Goal: Information Seeking & Learning: Find specific fact

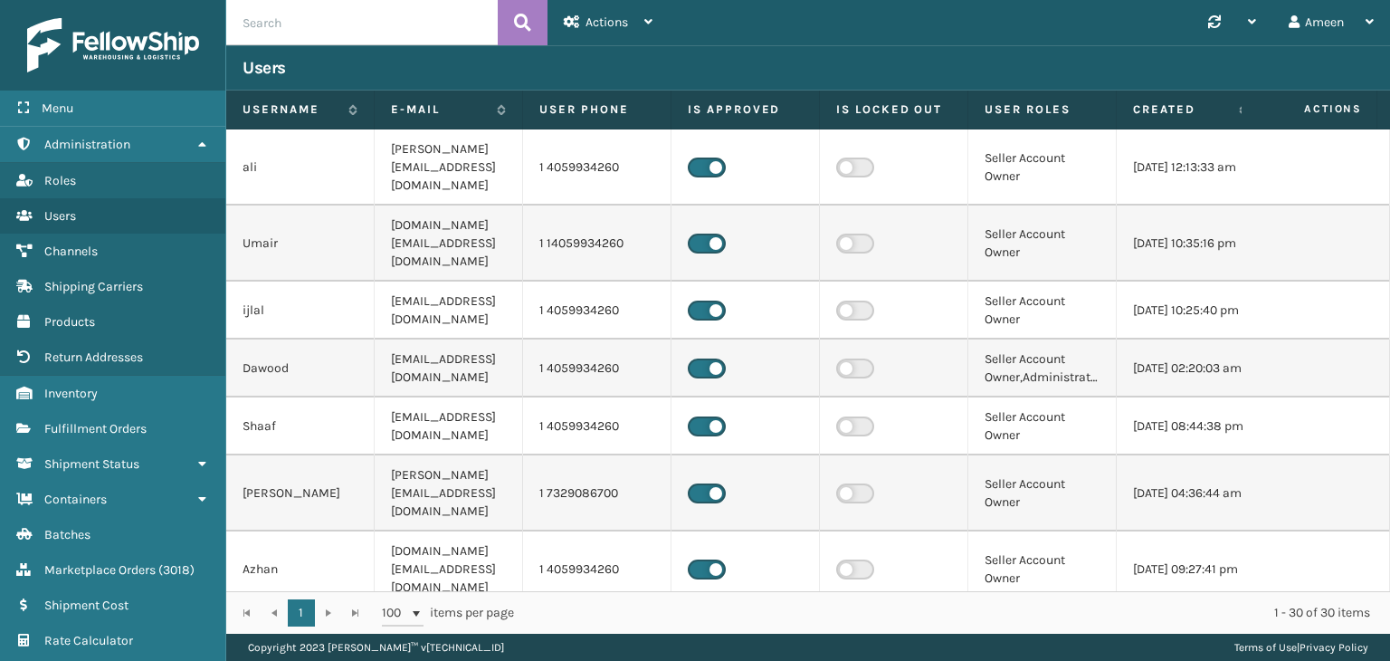
click at [391, 22] on input "text" at bounding box center [361, 22] width 271 height 45
click at [99, 124] on div "Menu" at bounding box center [112, 108] width 225 height 36
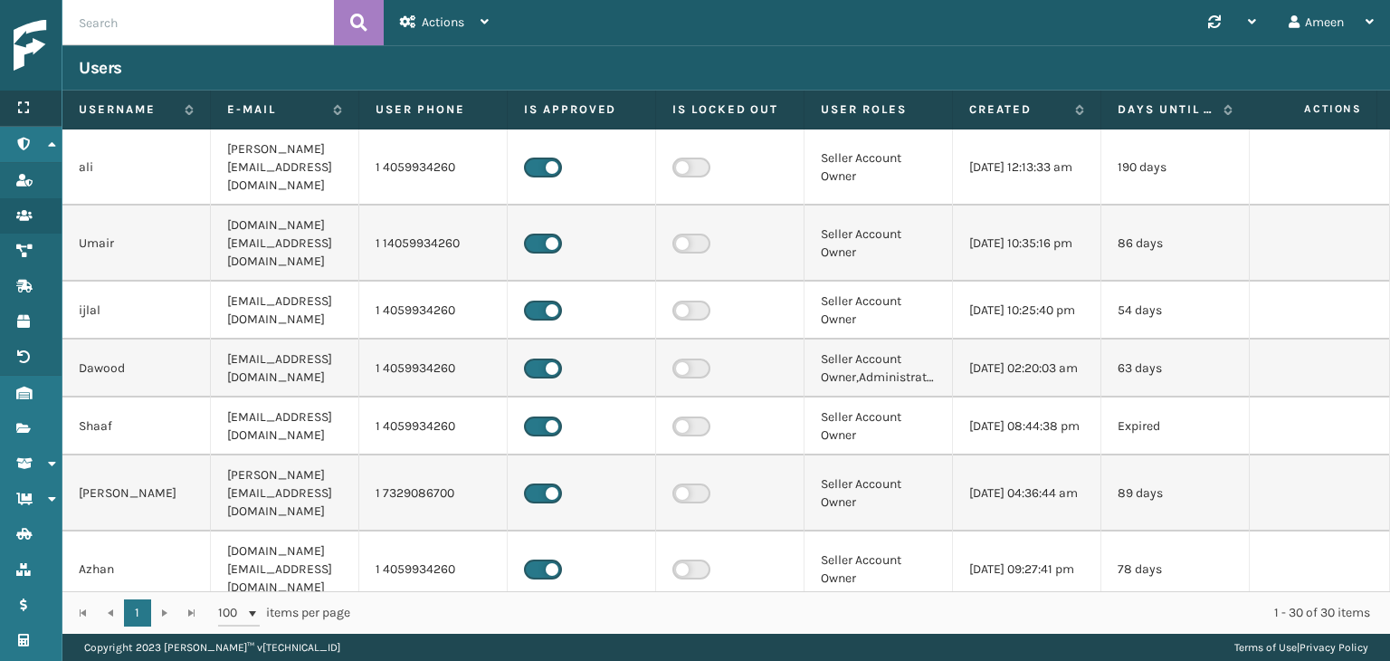
click at [18, 104] on icon at bounding box center [23, 107] width 14 height 13
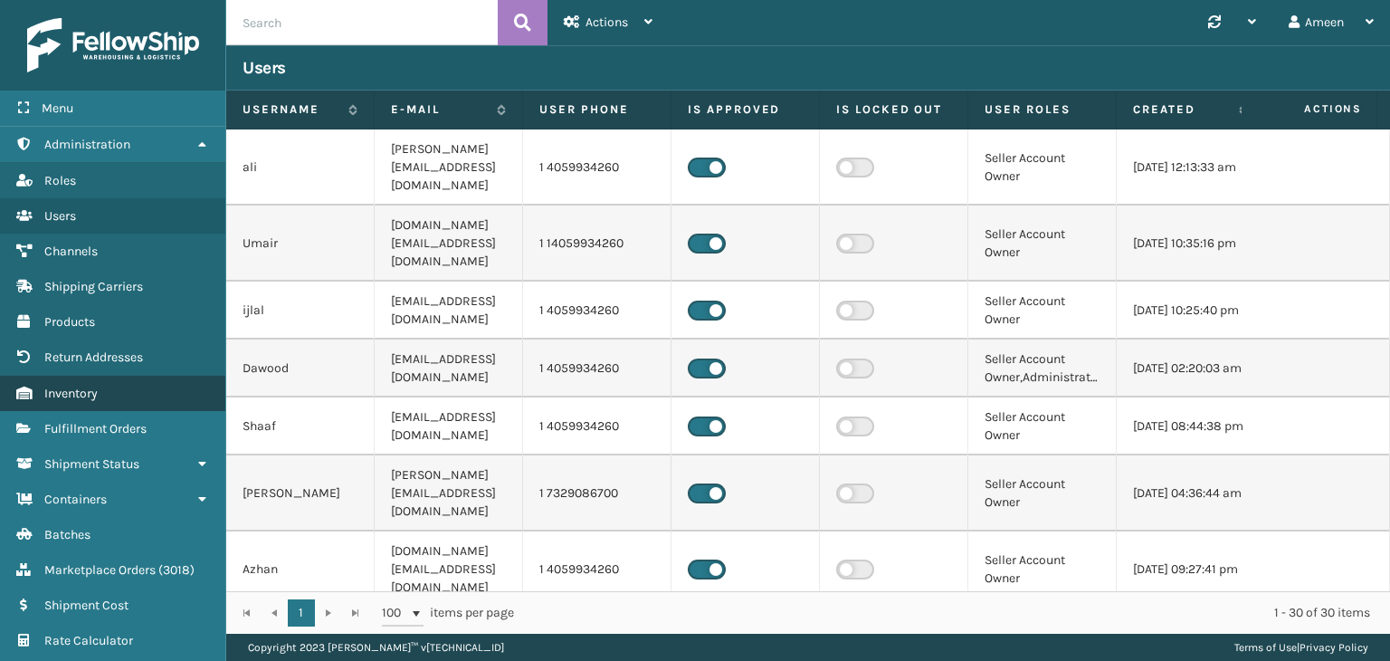
click at [68, 400] on link "Inventory" at bounding box center [112, 393] width 225 height 35
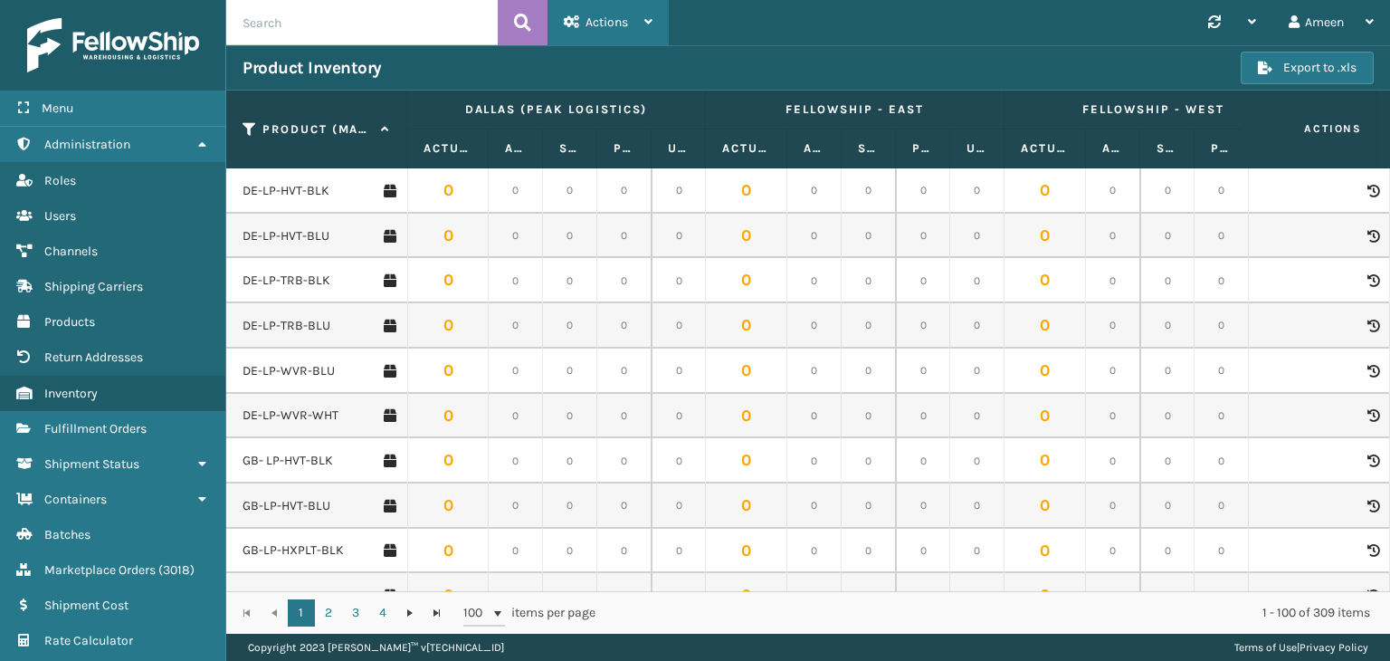
click at [609, 38] on div "Actions" at bounding box center [608, 22] width 89 height 45
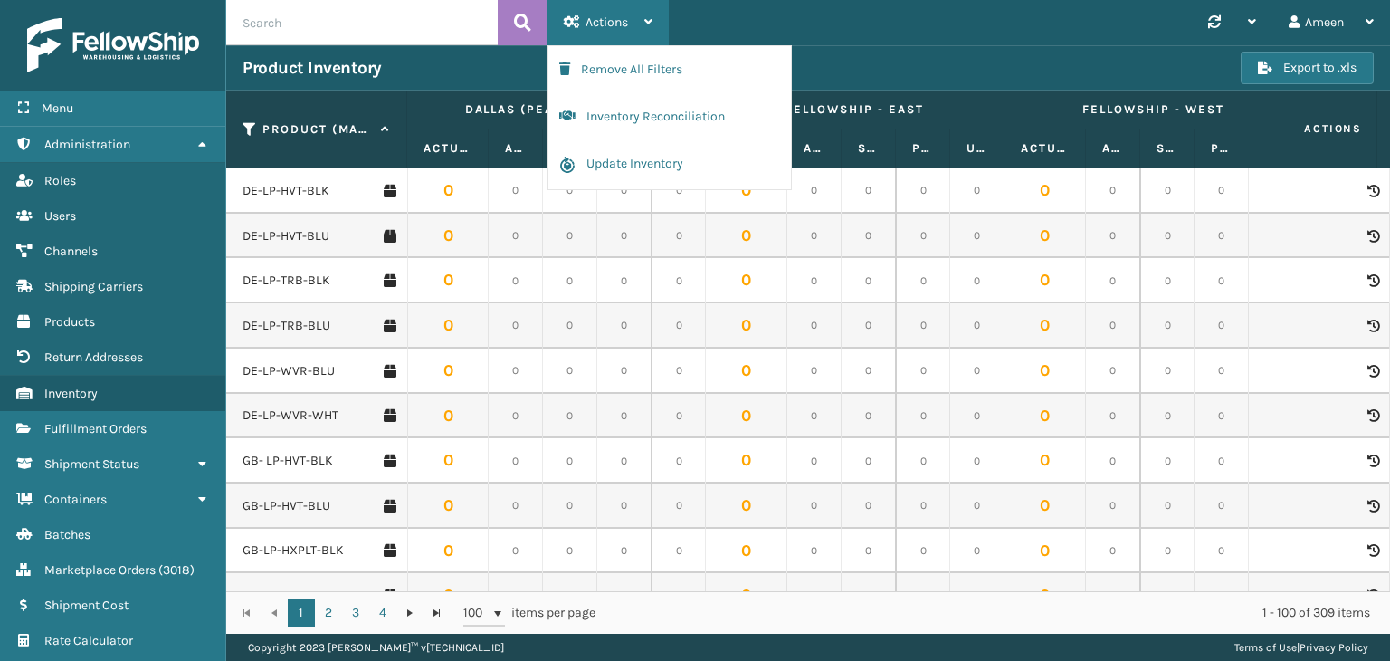
click at [609, 38] on div "Actions" at bounding box center [608, 22] width 89 height 45
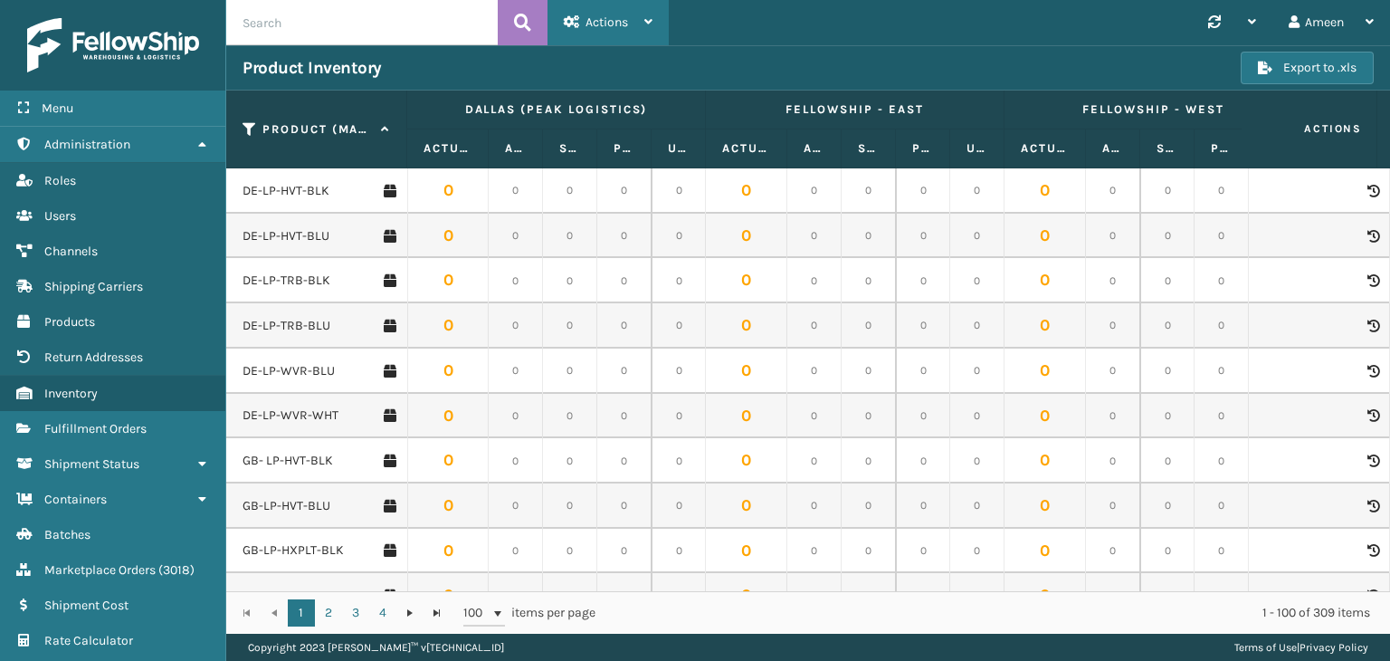
click at [593, 18] on span "Actions" at bounding box center [607, 21] width 43 height 15
click at [380, 14] on input "text" at bounding box center [361, 22] width 271 height 45
paste input "653195"
type input "653195"
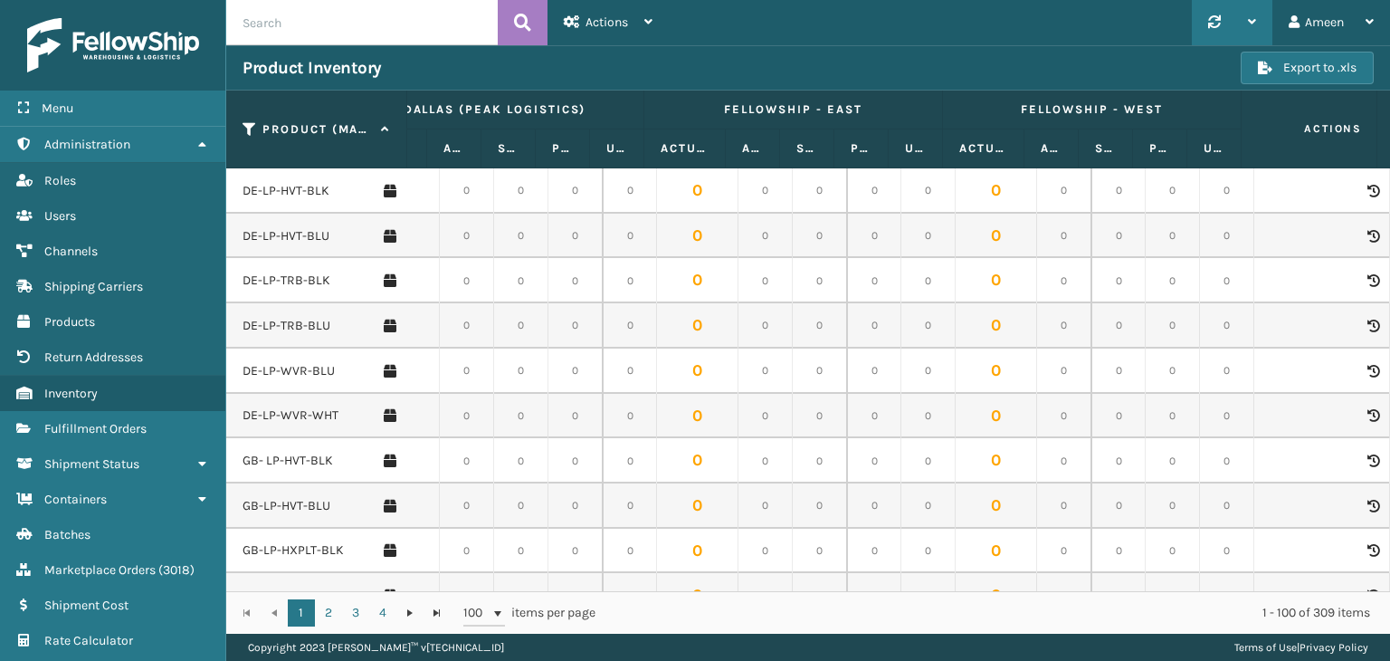
click at [1240, 17] on div at bounding box center [1232, 22] width 48 height 45
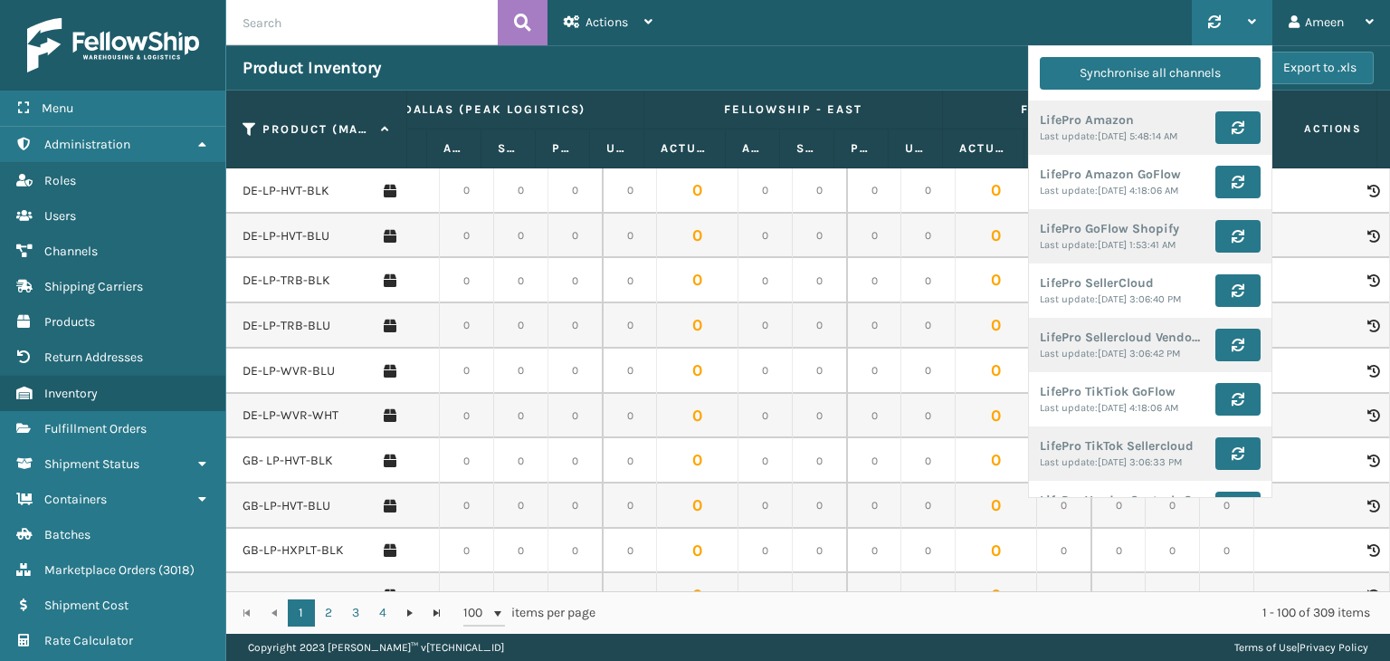
click at [1240, 17] on div at bounding box center [1232, 22] width 48 height 45
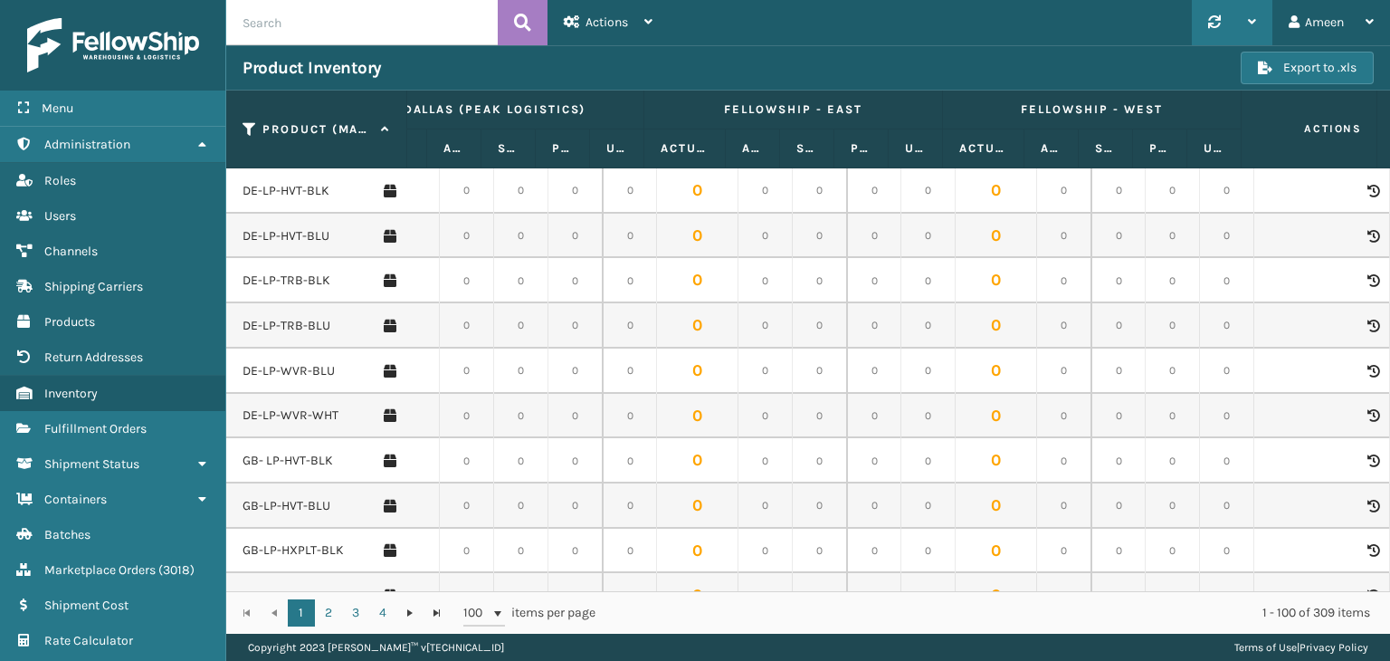
click at [1240, 17] on div at bounding box center [1232, 22] width 48 height 45
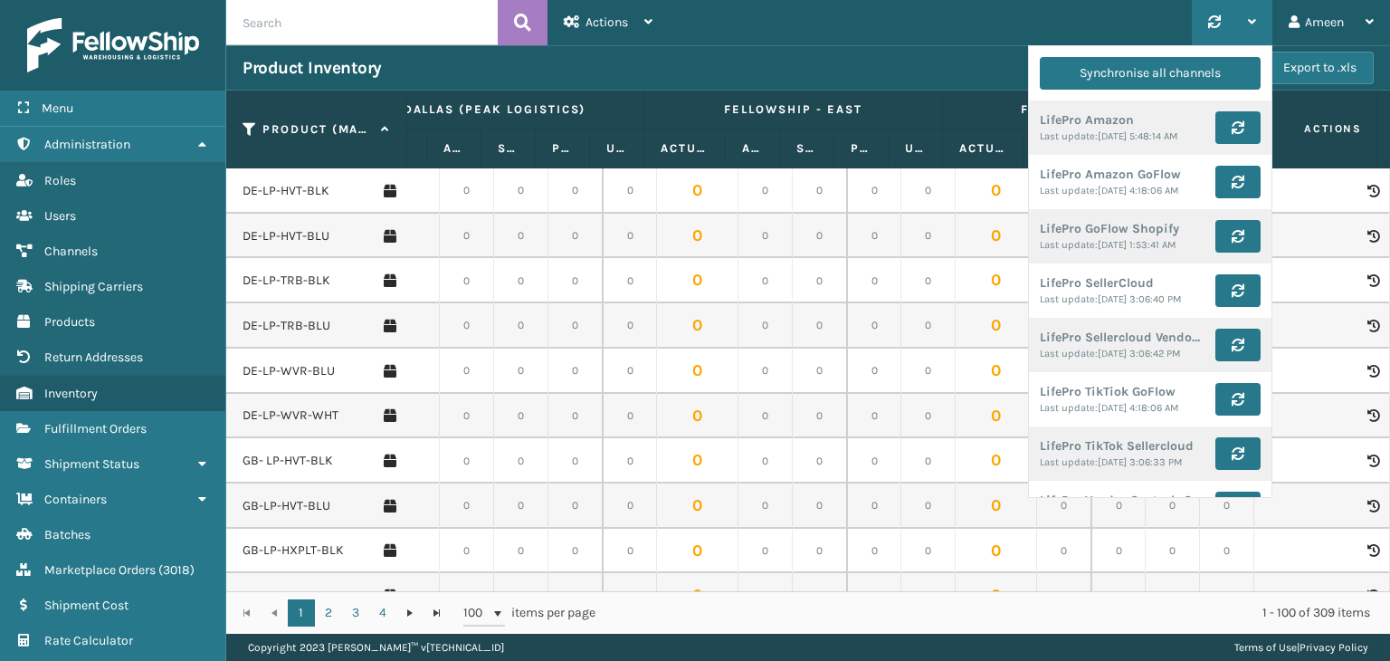
click at [1240, 17] on div at bounding box center [1232, 22] width 48 height 45
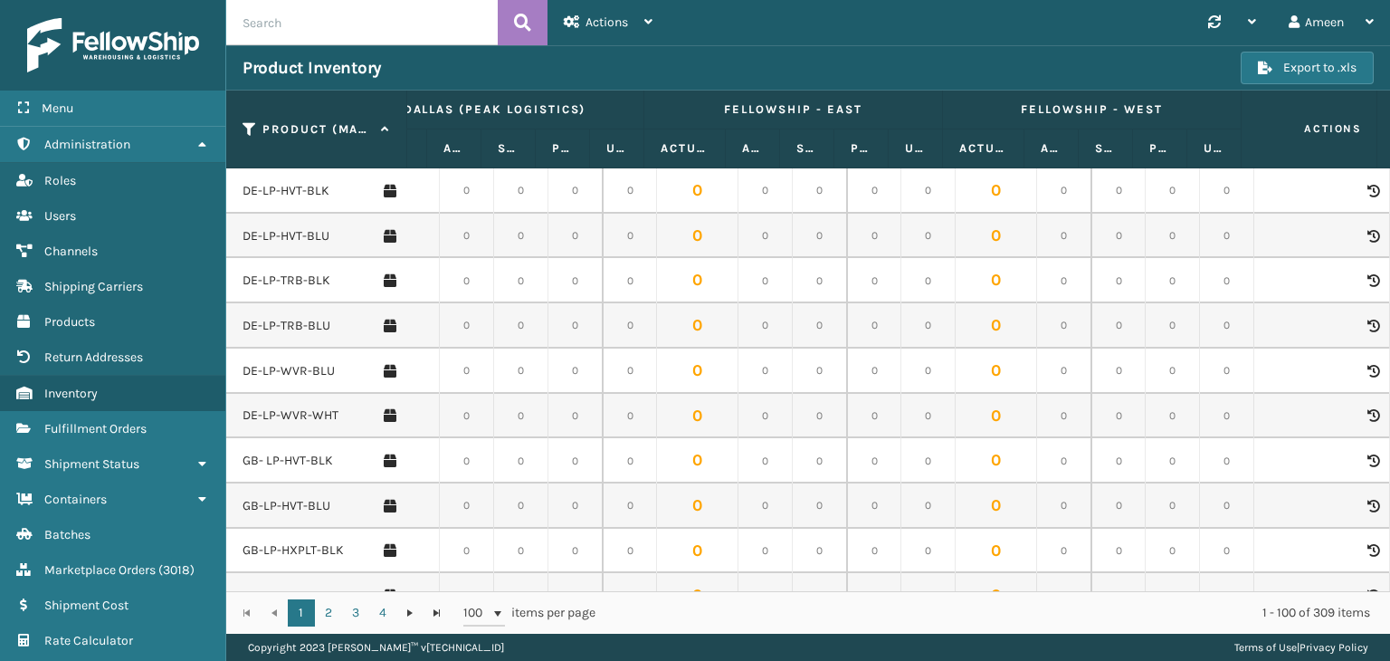
click at [294, 15] on input "text" at bounding box center [361, 22] width 271 height 45
paste input "JB-PZLSTN-GRN"
type input "JB-PZLSTN-GRN"
click at [519, 15] on icon at bounding box center [522, 22] width 17 height 27
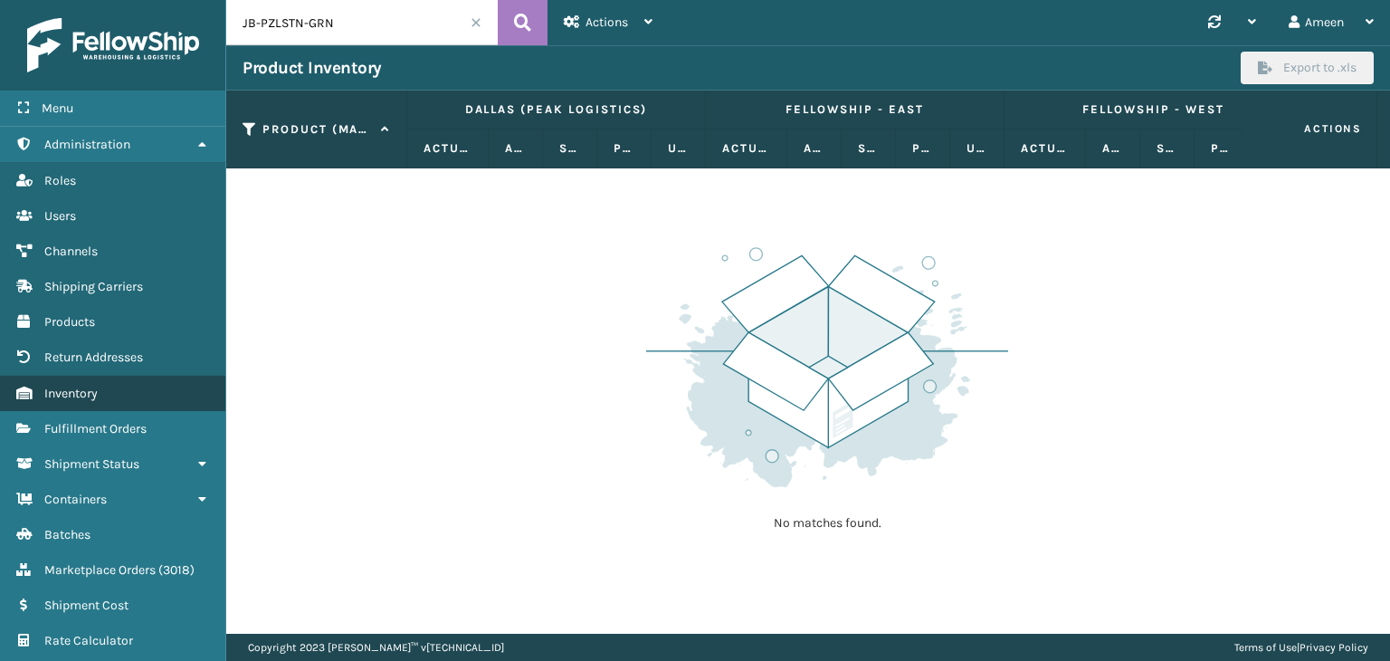
drag, startPoint x: 119, startPoint y: 396, endPoint x: 162, endPoint y: 392, distance: 42.8
click at [162, 392] on link "Users Inventory" at bounding box center [112, 393] width 225 height 35
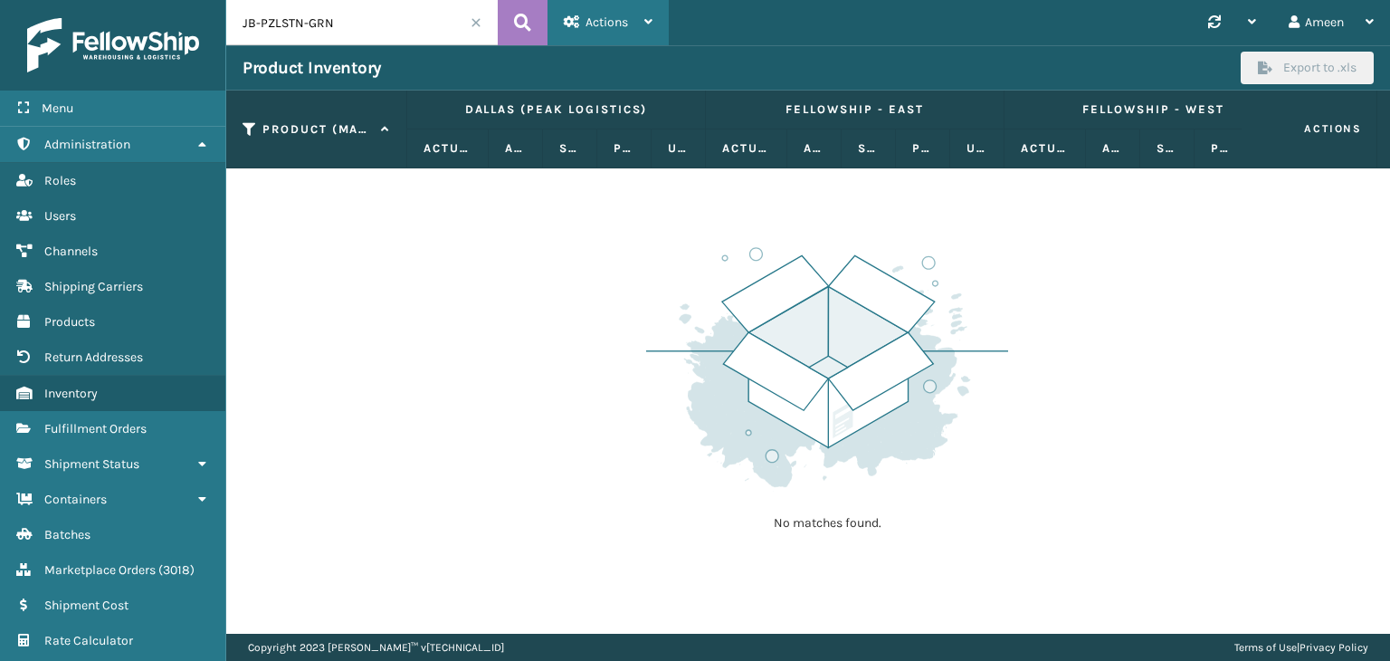
click at [630, 23] on div "Actions" at bounding box center [608, 22] width 89 height 45
click at [572, 258] on div "No matches found." at bounding box center [808, 400] width 1164 height 465
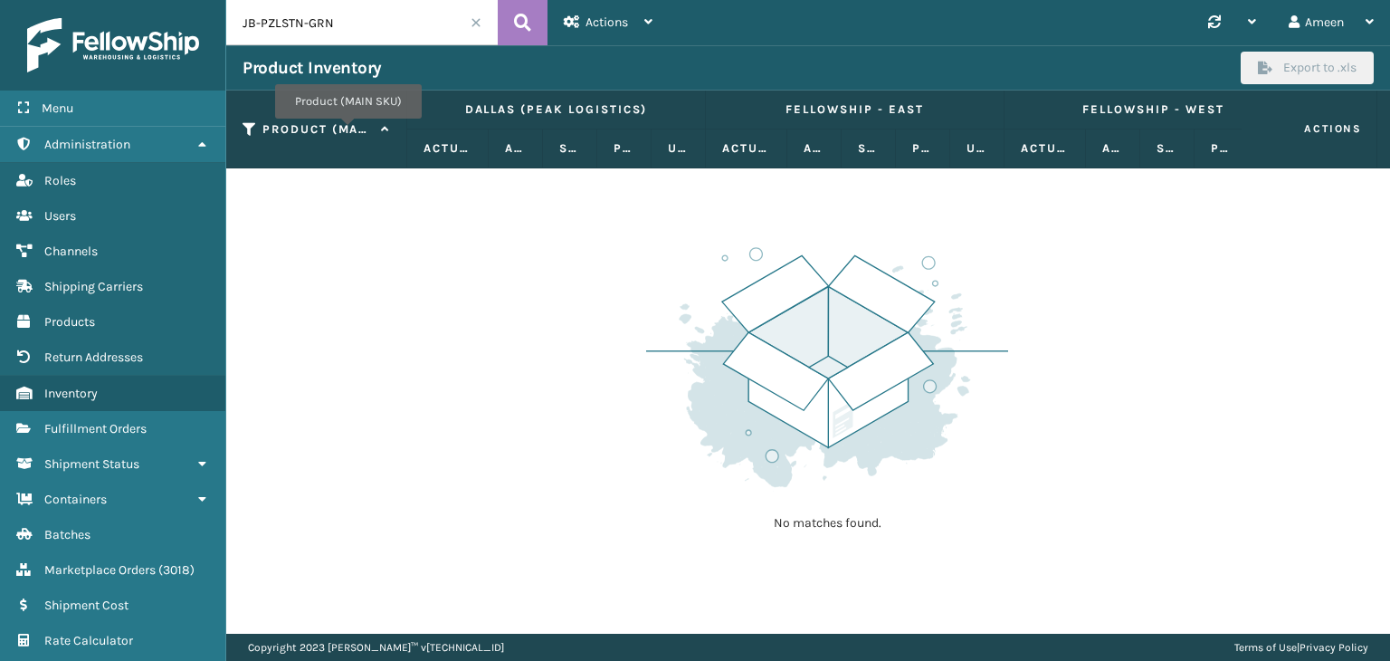
click at [348, 131] on label "Product (MAIN SKU)" at bounding box center [316, 129] width 109 height 16
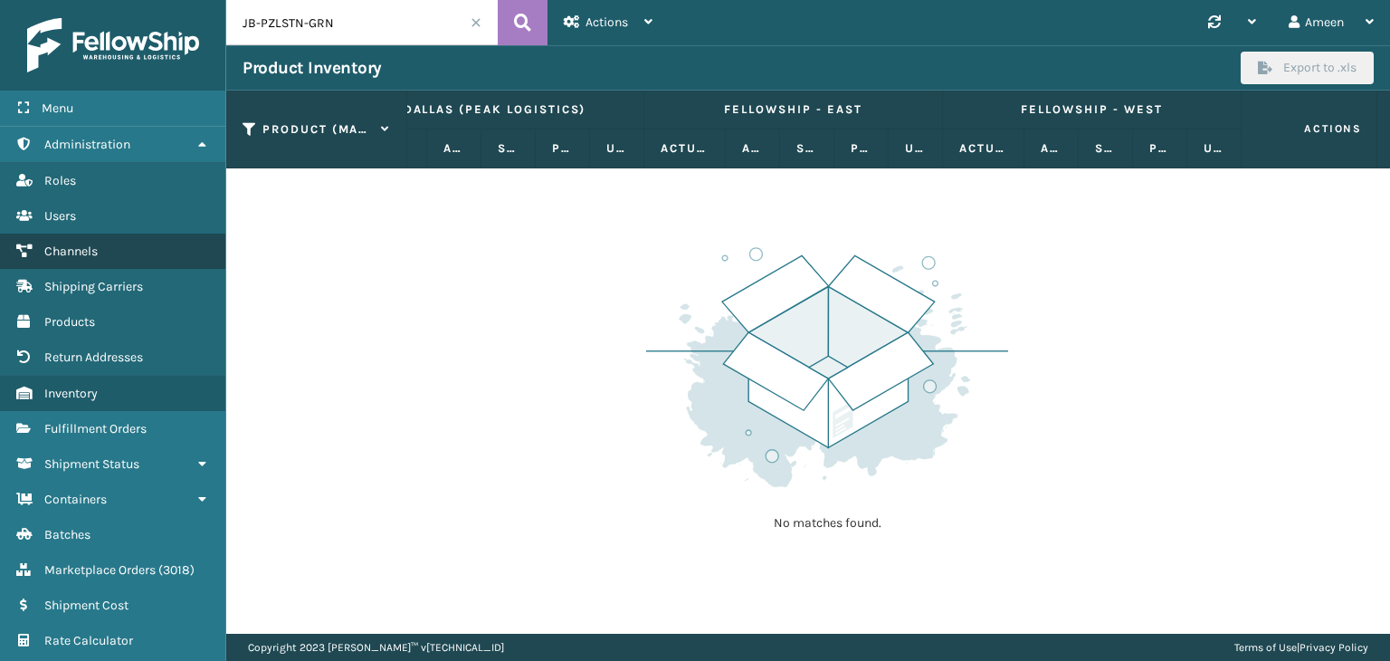
click at [220, 249] on link "Users Channels" at bounding box center [112, 250] width 225 height 35
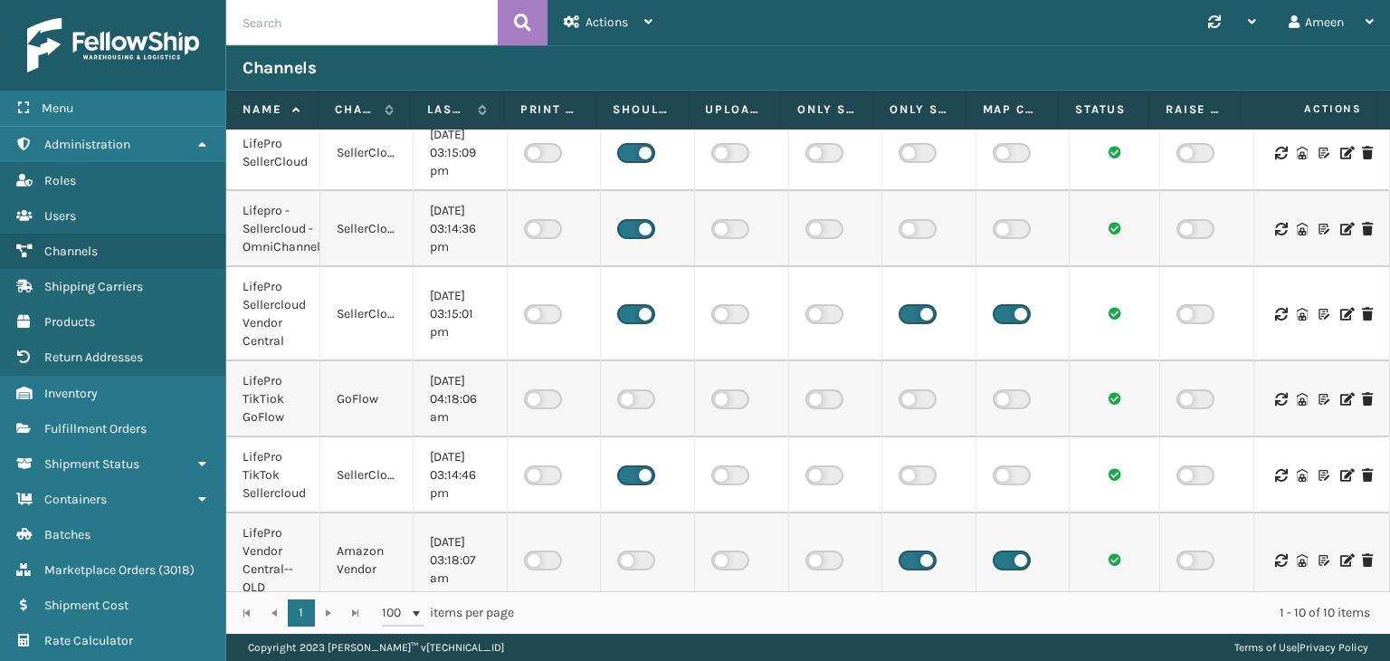
scroll to position [334, 0]
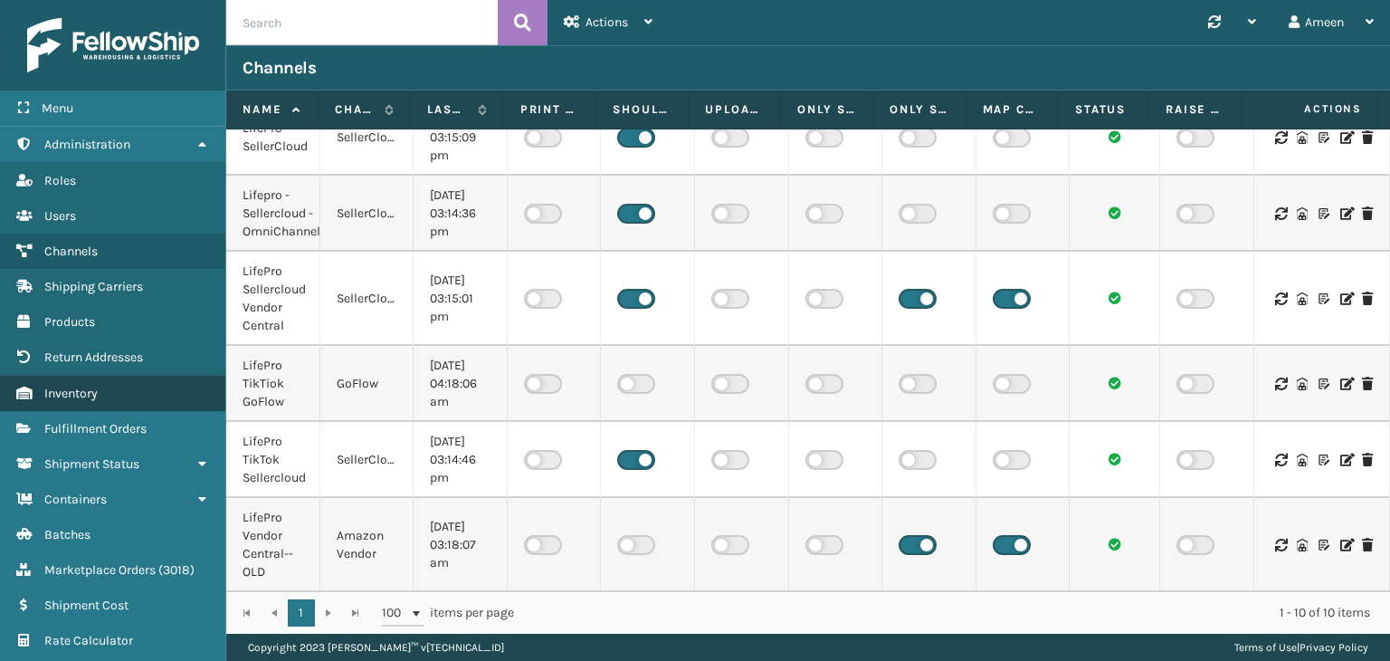
click at [58, 386] on span "Inventory" at bounding box center [70, 393] width 53 height 15
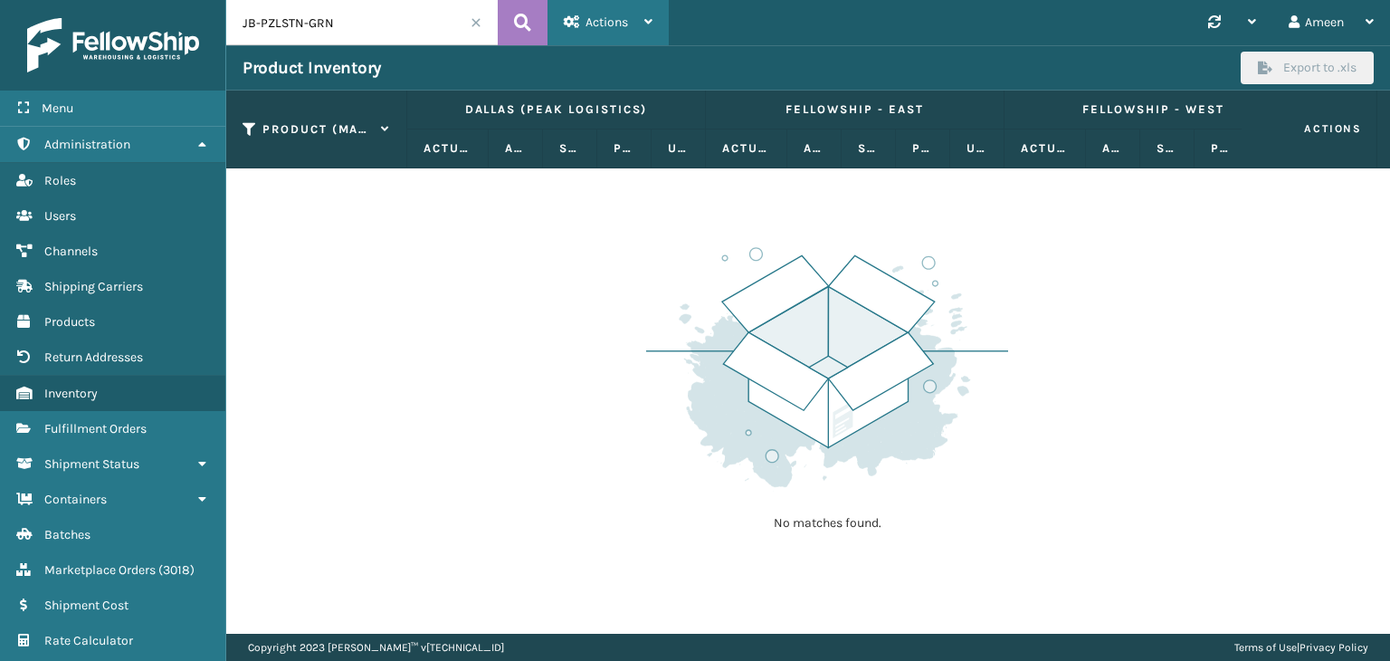
click at [624, 24] on span "Actions" at bounding box center [607, 21] width 43 height 15
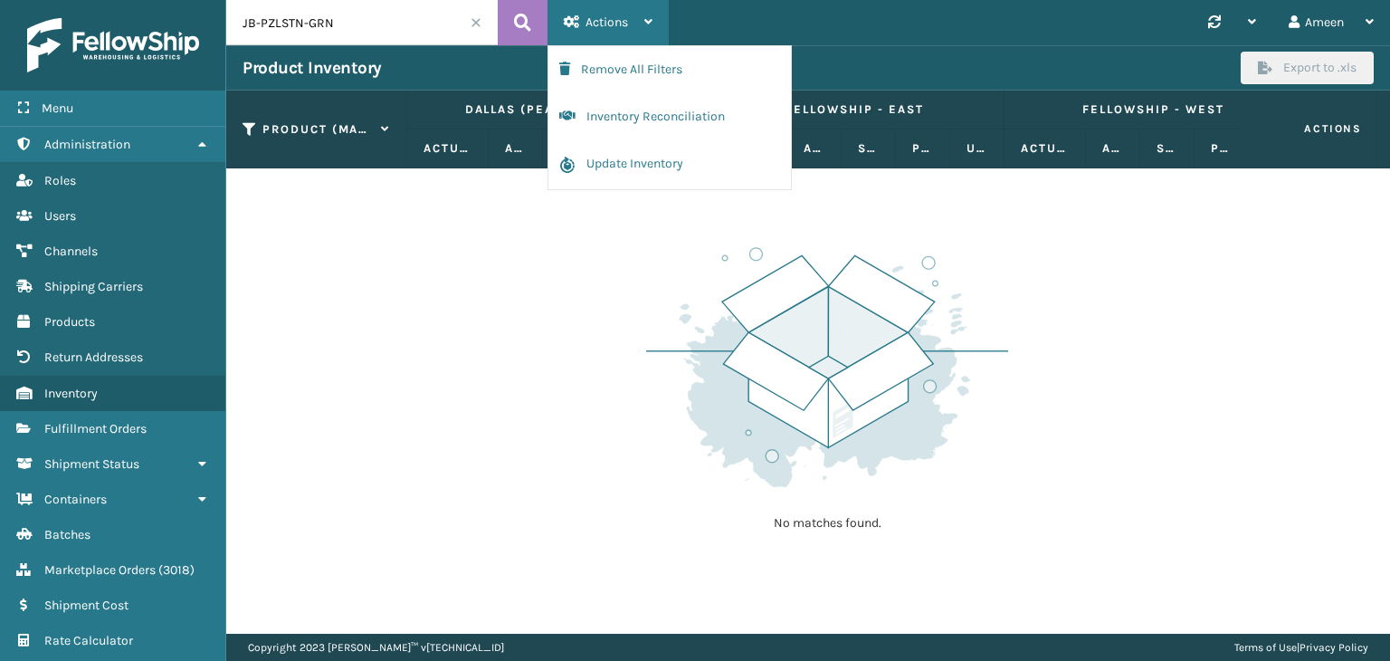
click at [624, 24] on span "Actions" at bounding box center [607, 21] width 43 height 15
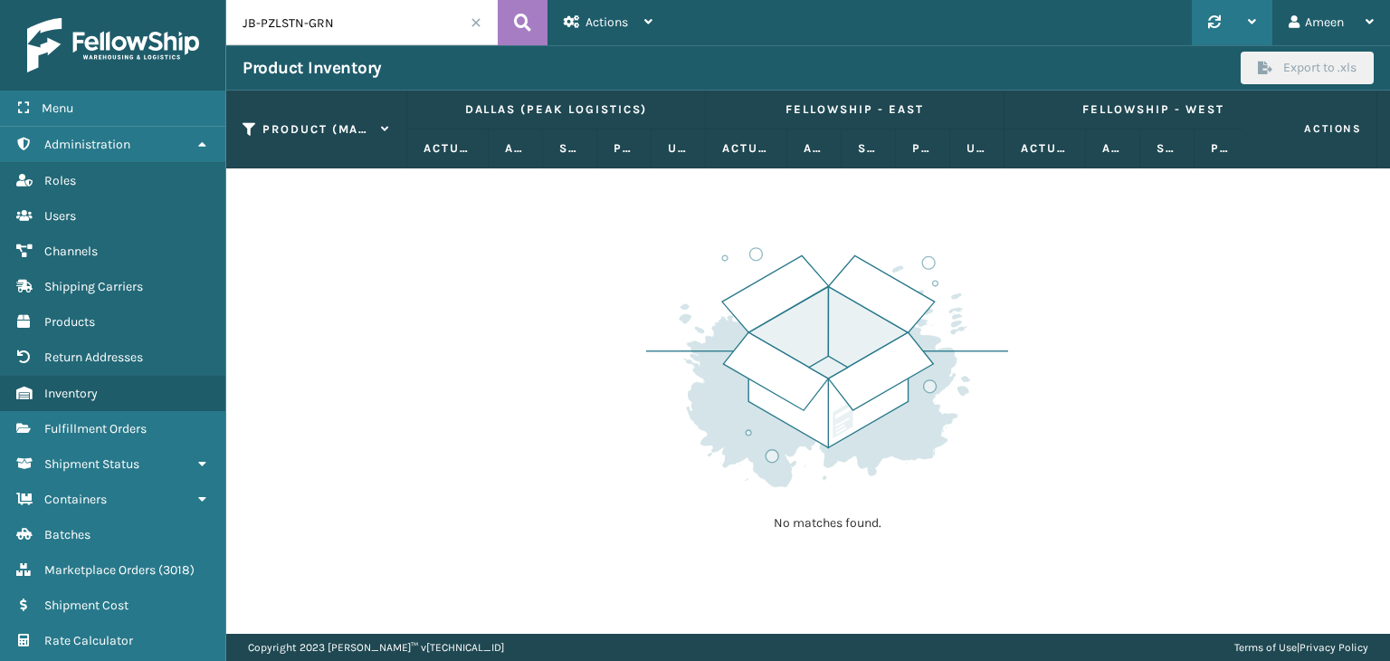
click at [1258, 24] on div "Synchronise all channels LifePro Amazon Last update: [DATE] 5:48:14 AM LifePro …" at bounding box center [1232, 22] width 81 height 45
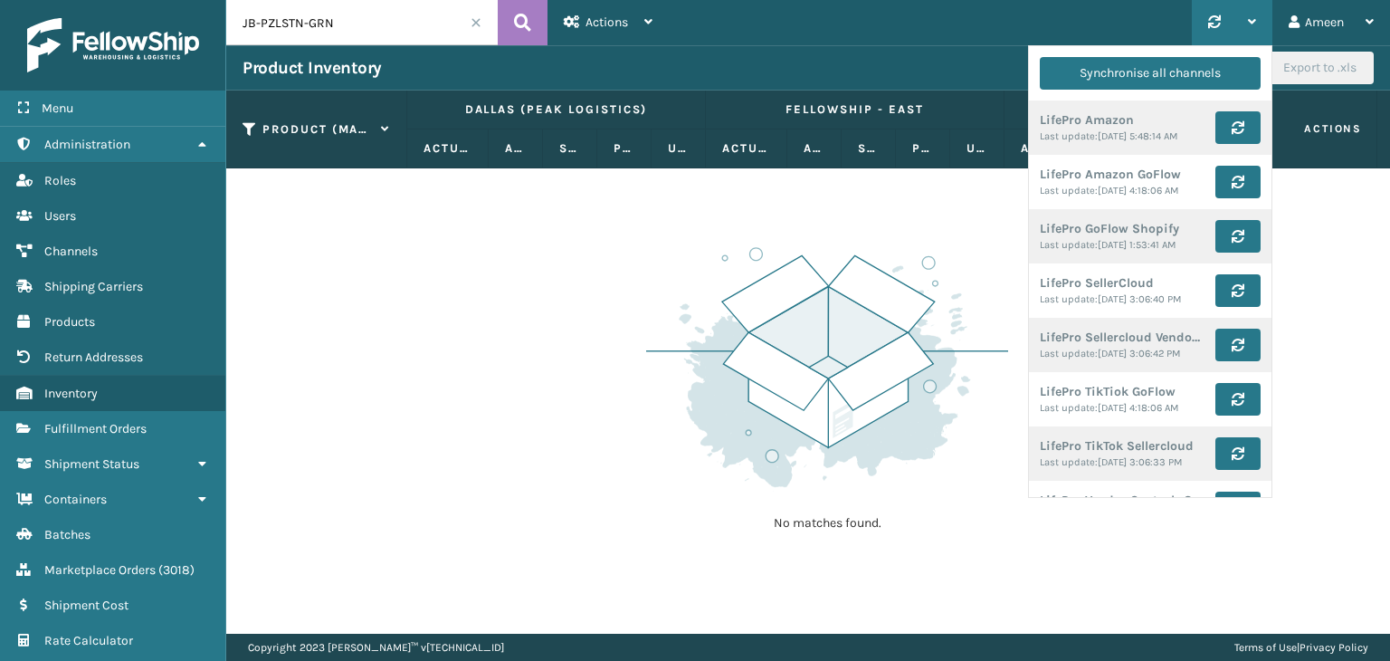
click at [1258, 24] on div "Synchronise all channels LifePro Amazon Last update: [DATE] 5:48:14 AM LifePro …" at bounding box center [1232, 22] width 81 height 45
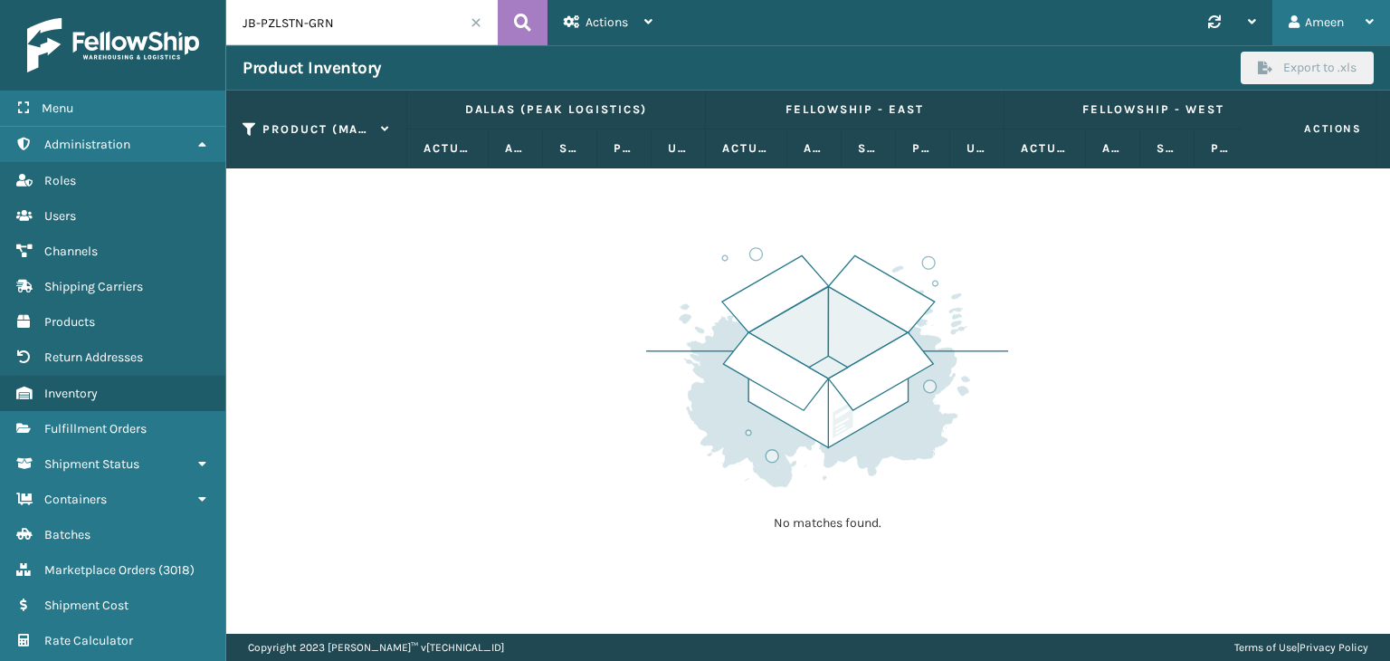
click at [1366, 23] on icon at bounding box center [1370, 21] width 8 height 13
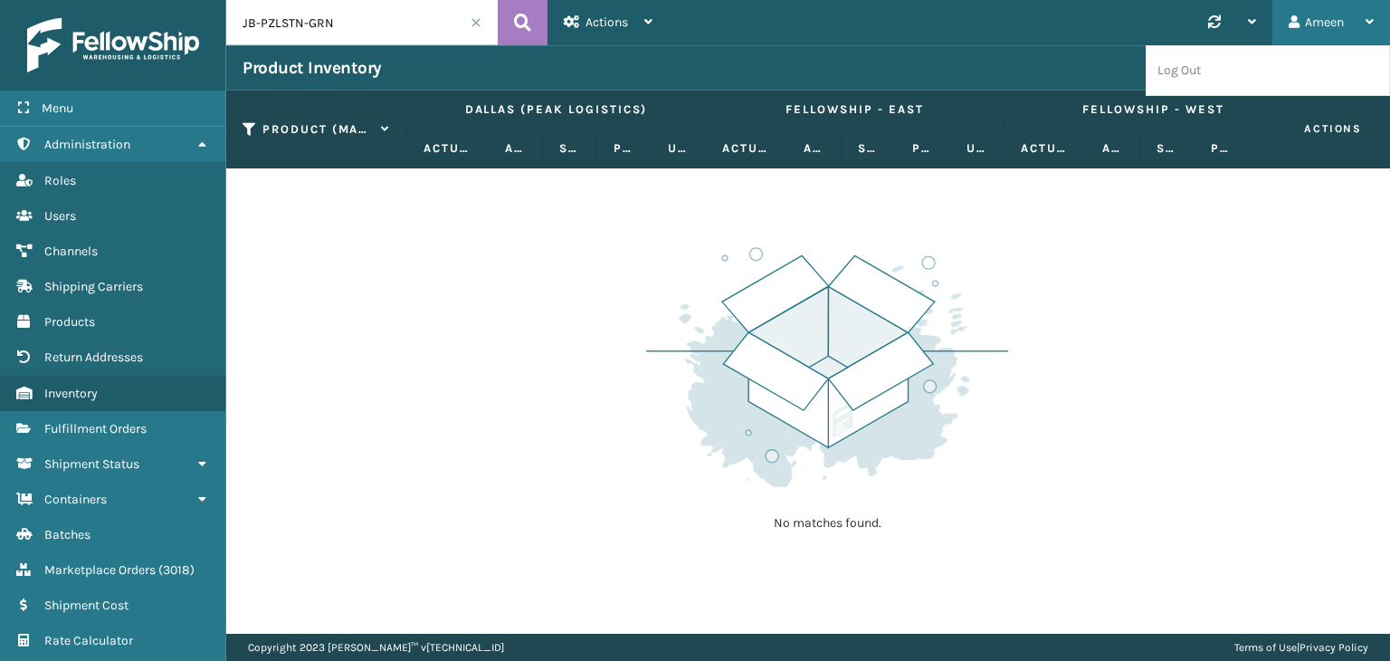
click at [1366, 23] on icon at bounding box center [1370, 21] width 8 height 13
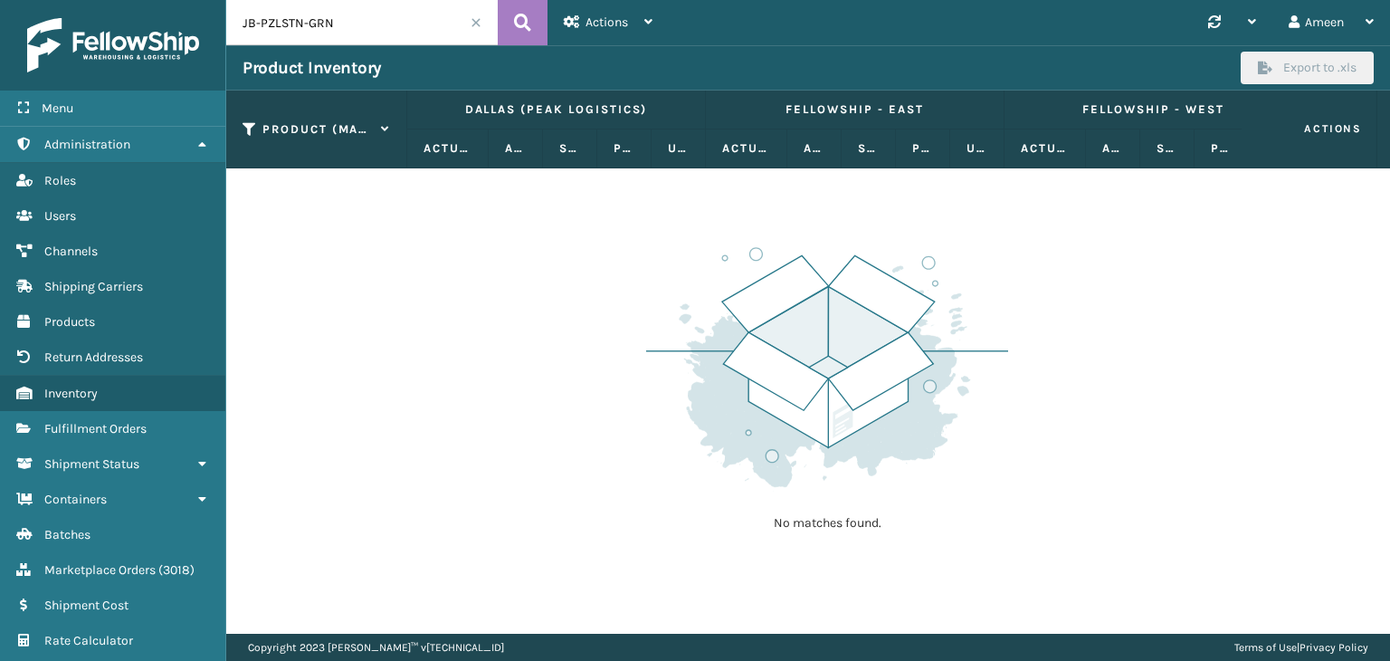
scroll to position [0, 62]
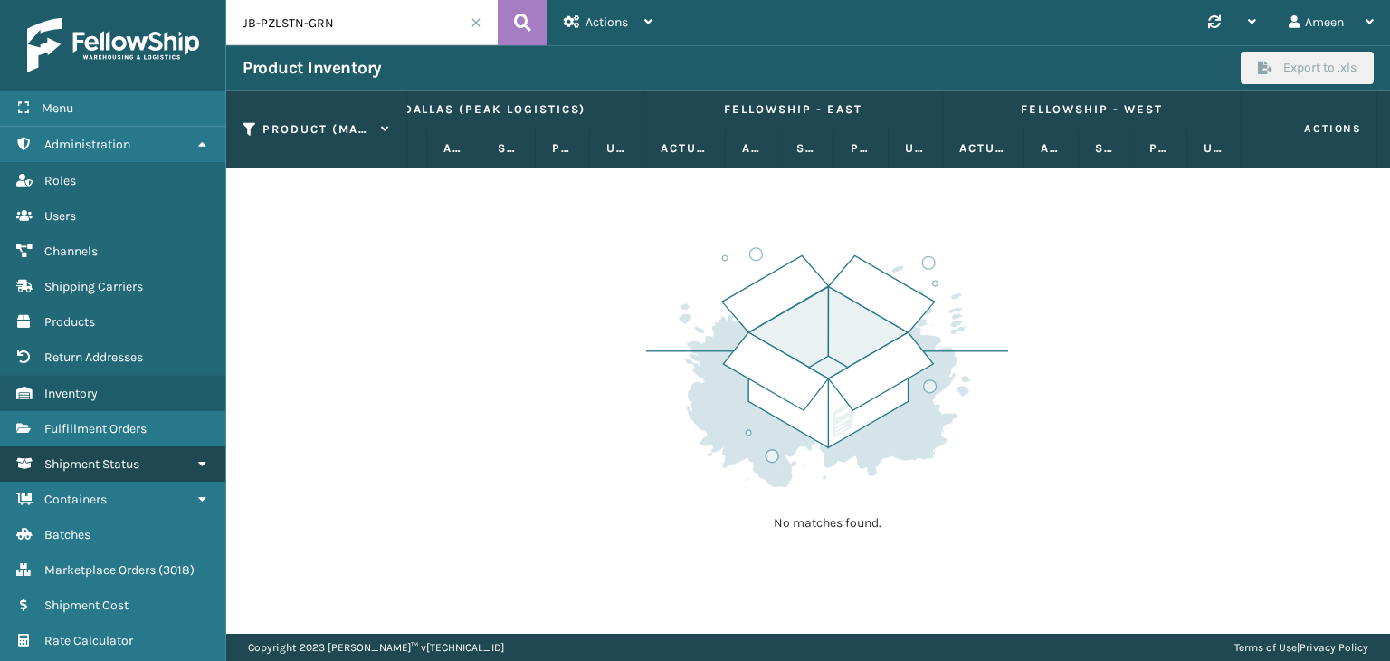
click at [159, 461] on link "Shipment Status" at bounding box center [112, 463] width 225 height 35
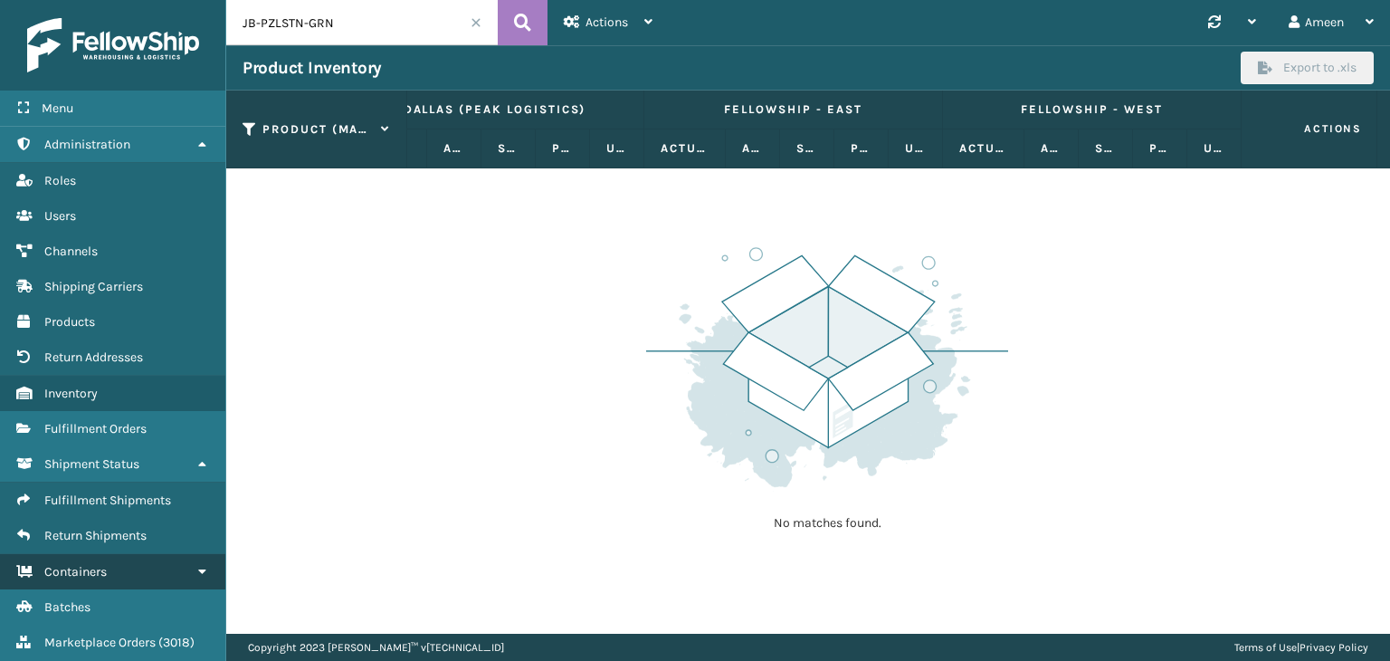
click at [131, 569] on link "Containers" at bounding box center [112, 571] width 225 height 35
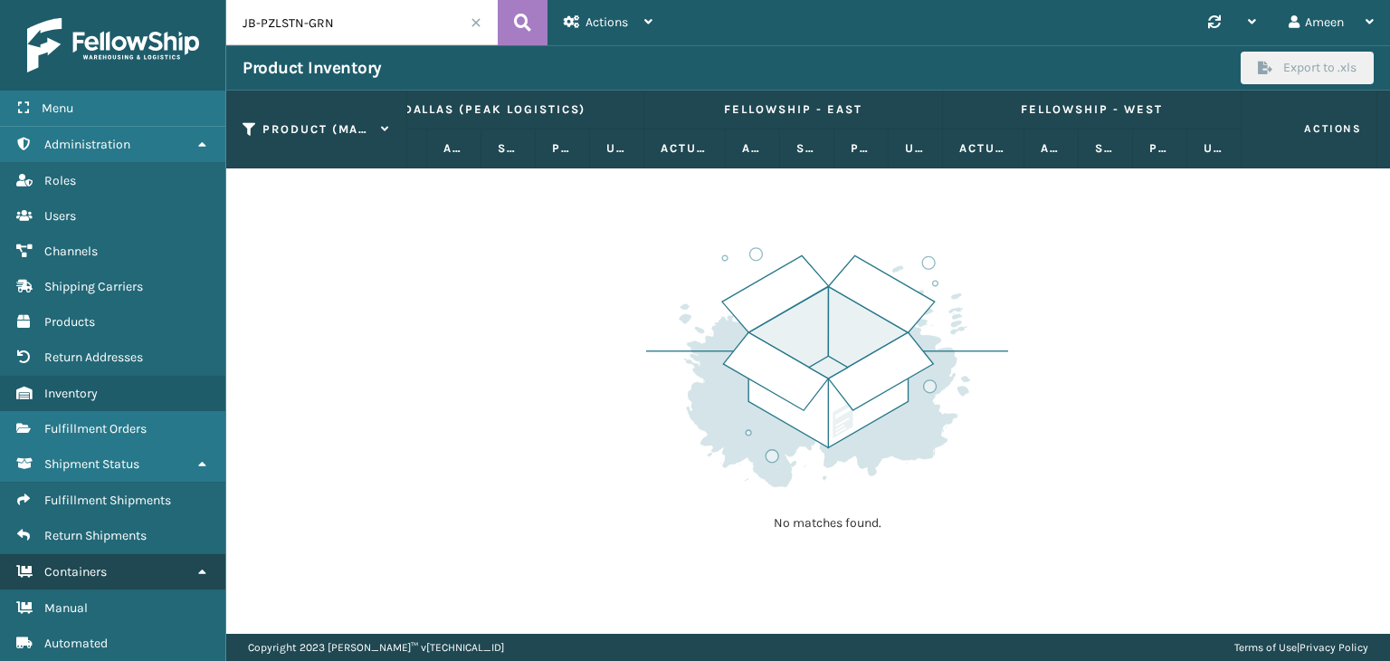
click at [131, 569] on link "Containers" at bounding box center [112, 571] width 225 height 35
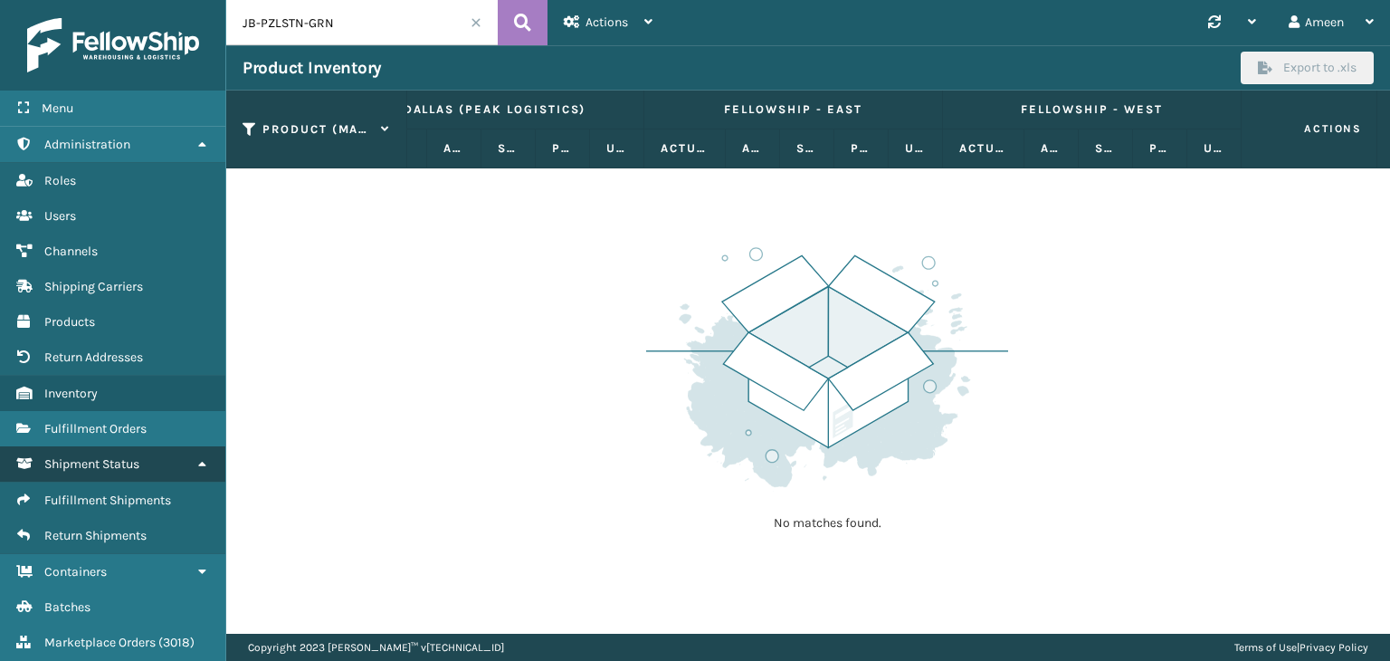
click at [172, 465] on link "Shipment Status" at bounding box center [112, 463] width 225 height 35
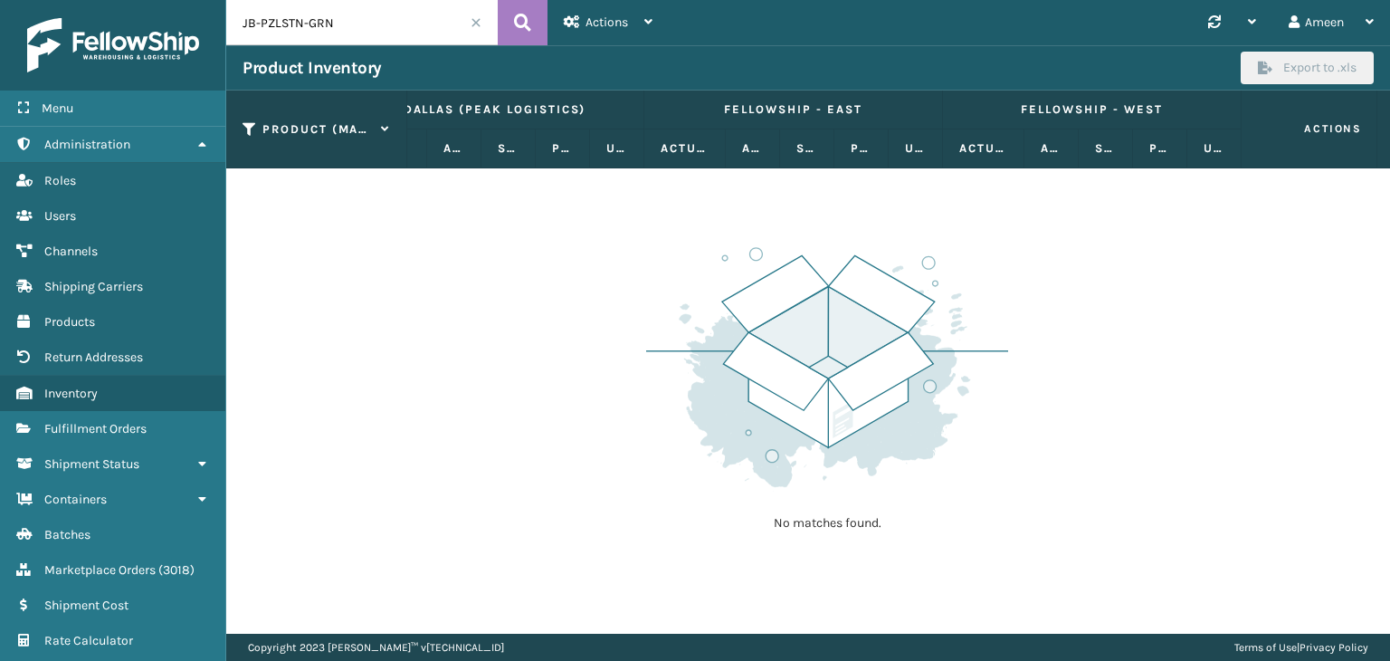
click at [448, 29] on input "JB-PZLSTN-GRN" at bounding box center [361, 22] width 271 height 45
click at [424, 109] on label "Dallas (Peak Logistics)" at bounding box center [494, 109] width 265 height 16
click at [103, 106] on div "Menu" at bounding box center [112, 108] width 225 height 36
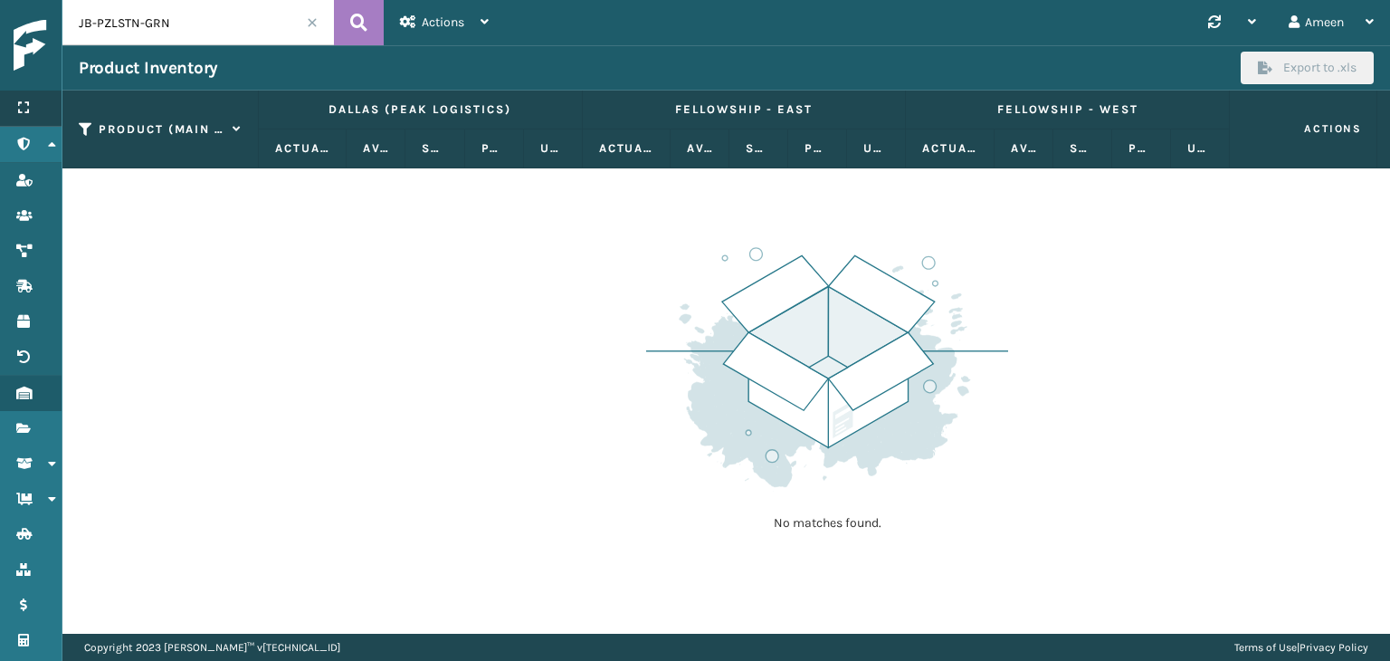
scroll to position [0, 0]
click at [35, 99] on div "Menu" at bounding box center [31, 108] width 62 height 36
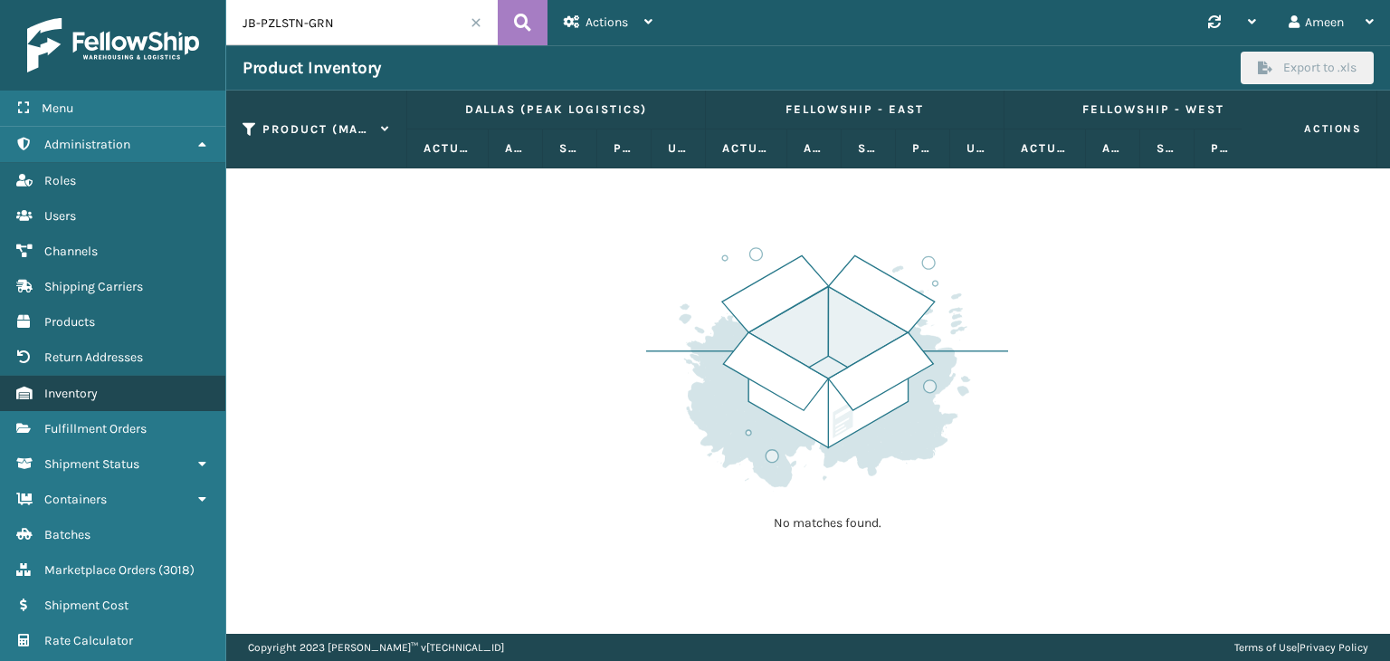
click at [80, 394] on span "Inventory" at bounding box center [70, 393] width 53 height 15
